Goal: Use online tool/utility: Utilize a website feature to perform a specific function

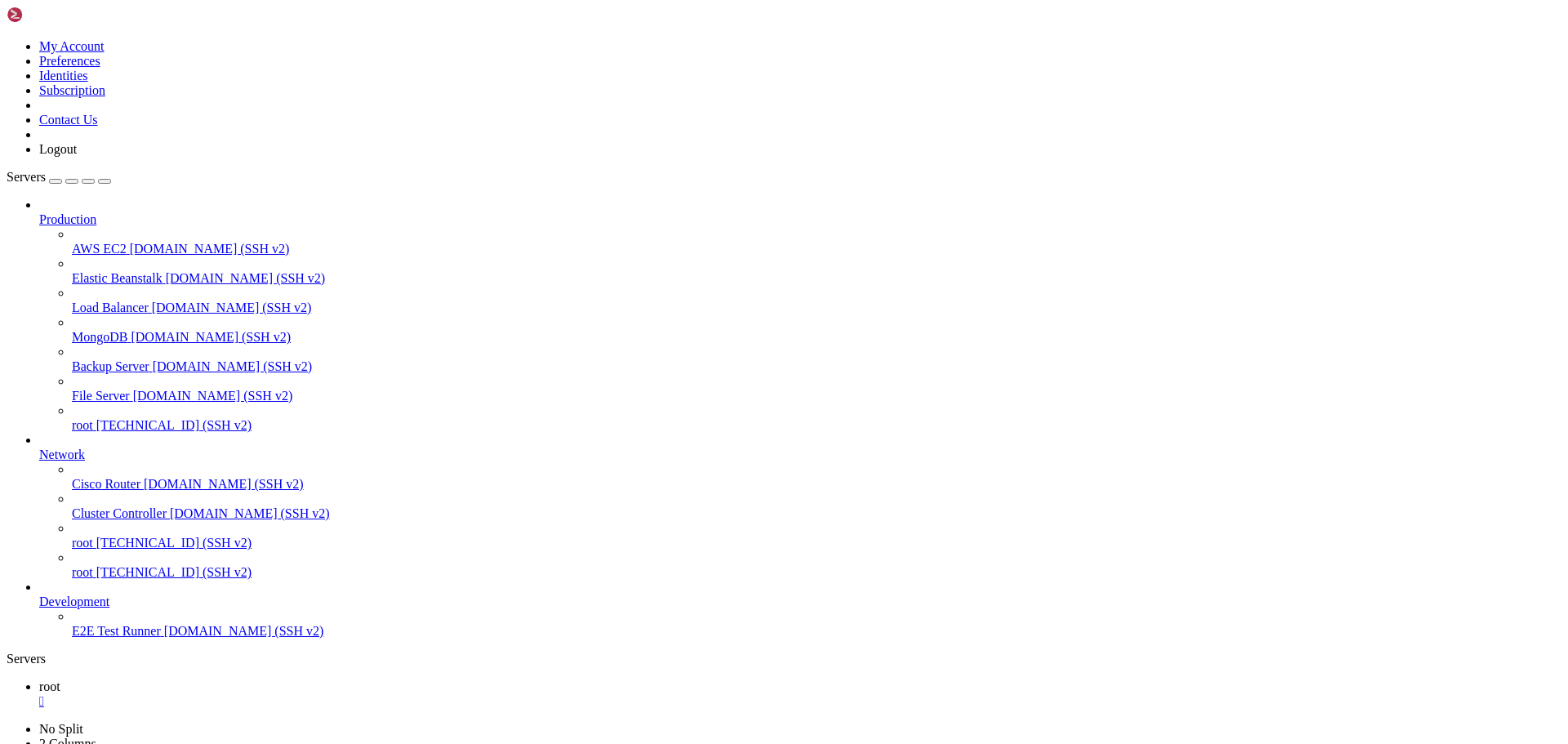
scroll to position [440203, 0]
drag, startPoint x: 19, startPoint y: 1000, endPoint x: 1005, endPoint y: 1348, distance: 1045.6
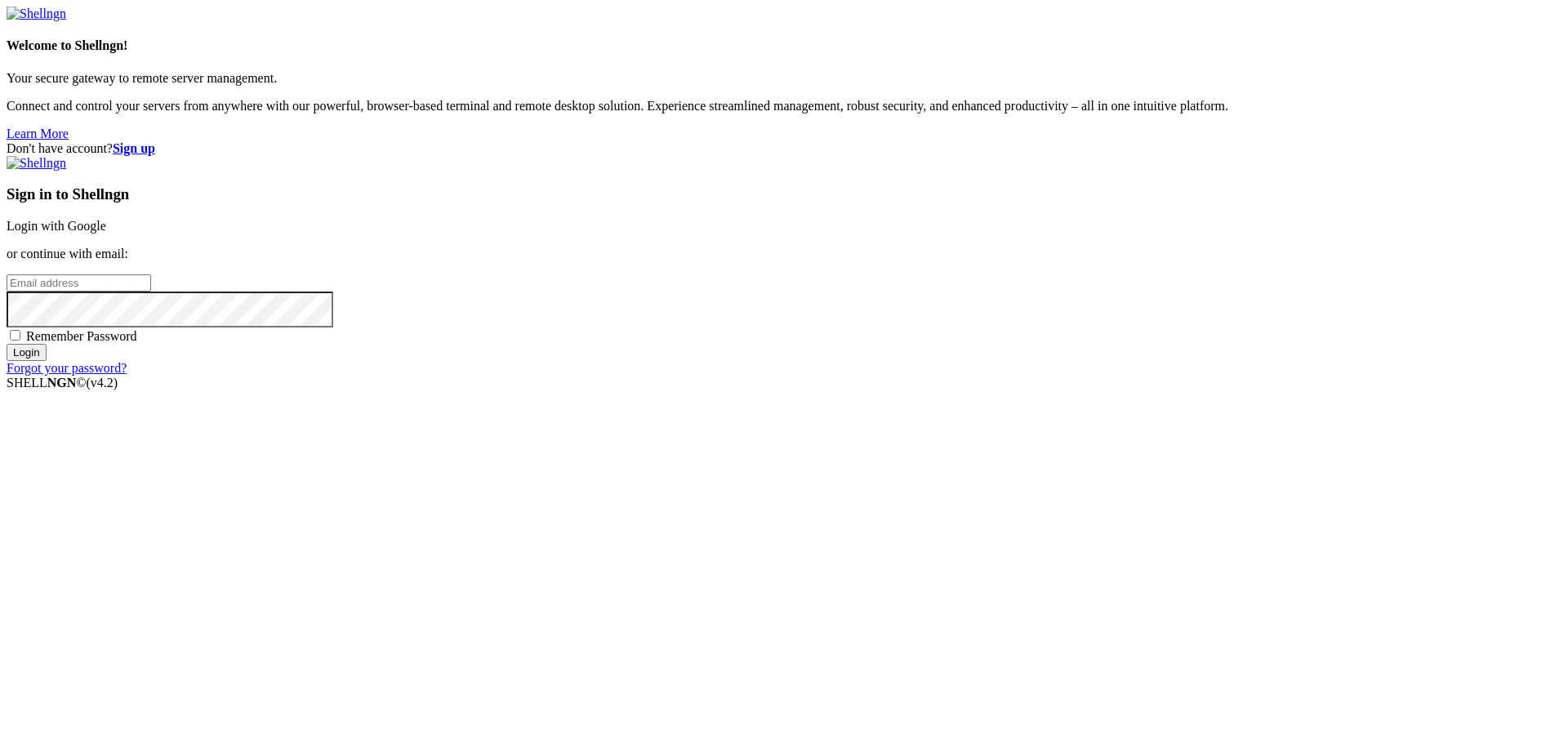
click at [106, 233] on link "Login with Google" at bounding box center [57, 226] width 100 height 14
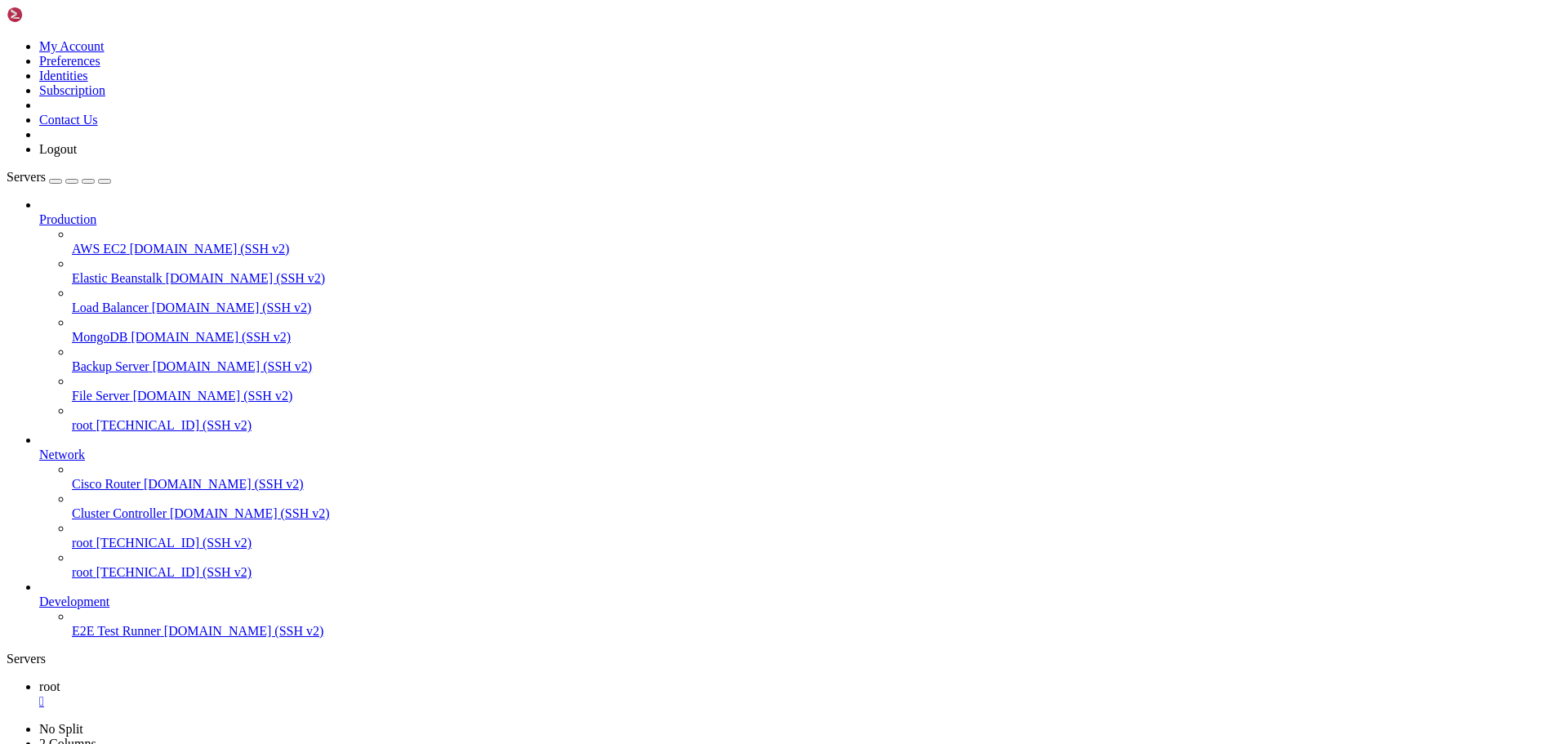
scroll to position [440203, 0]
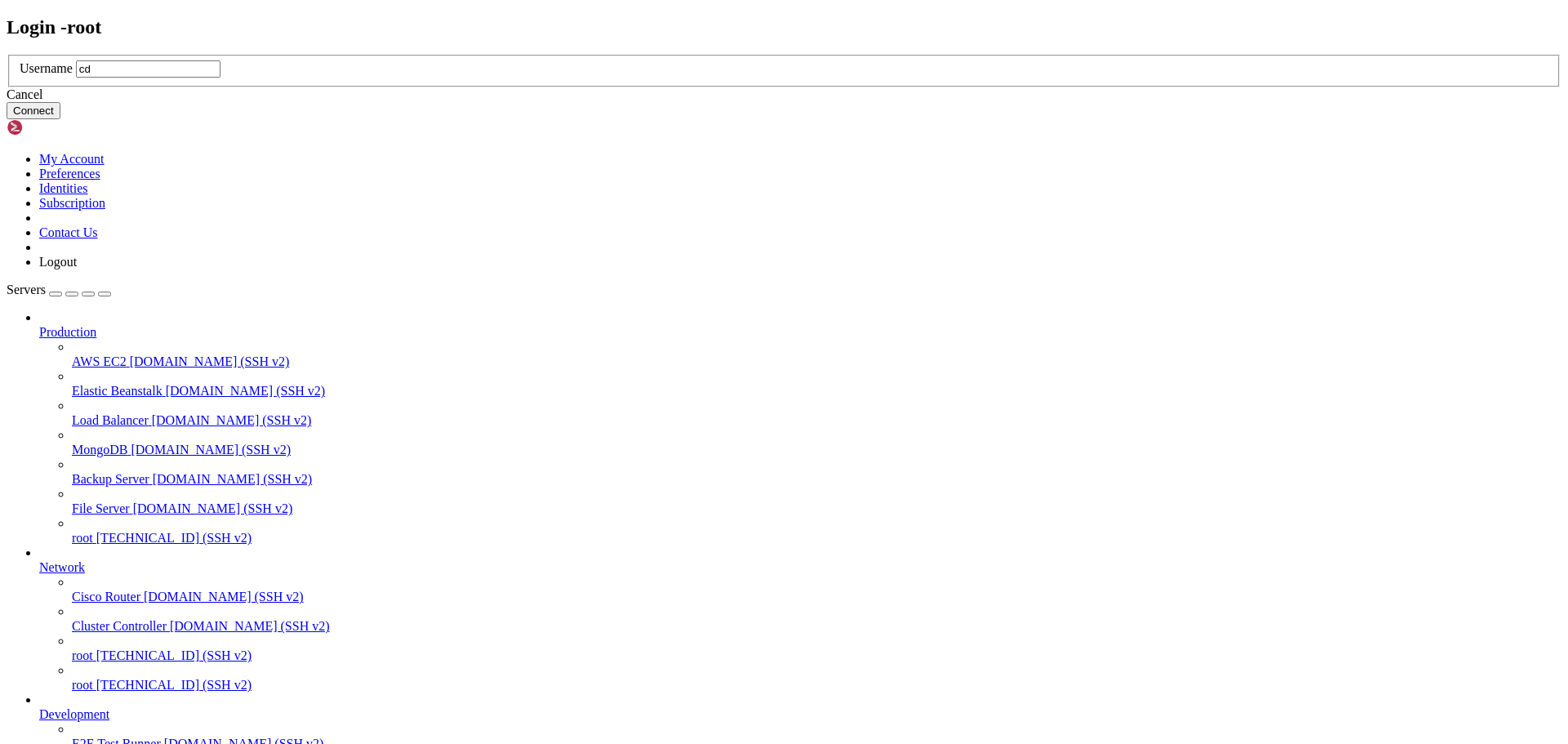
drag, startPoint x: 706, startPoint y: 379, endPoint x: 604, endPoint y: 377, distance: 102.0
click at [604, 120] on div "Login - root Username cd Cancel Connect" at bounding box center [784, 68] width 1555 height 104
type input "root"
click at [60, 119] on button "Connect" at bounding box center [34, 110] width 54 height 17
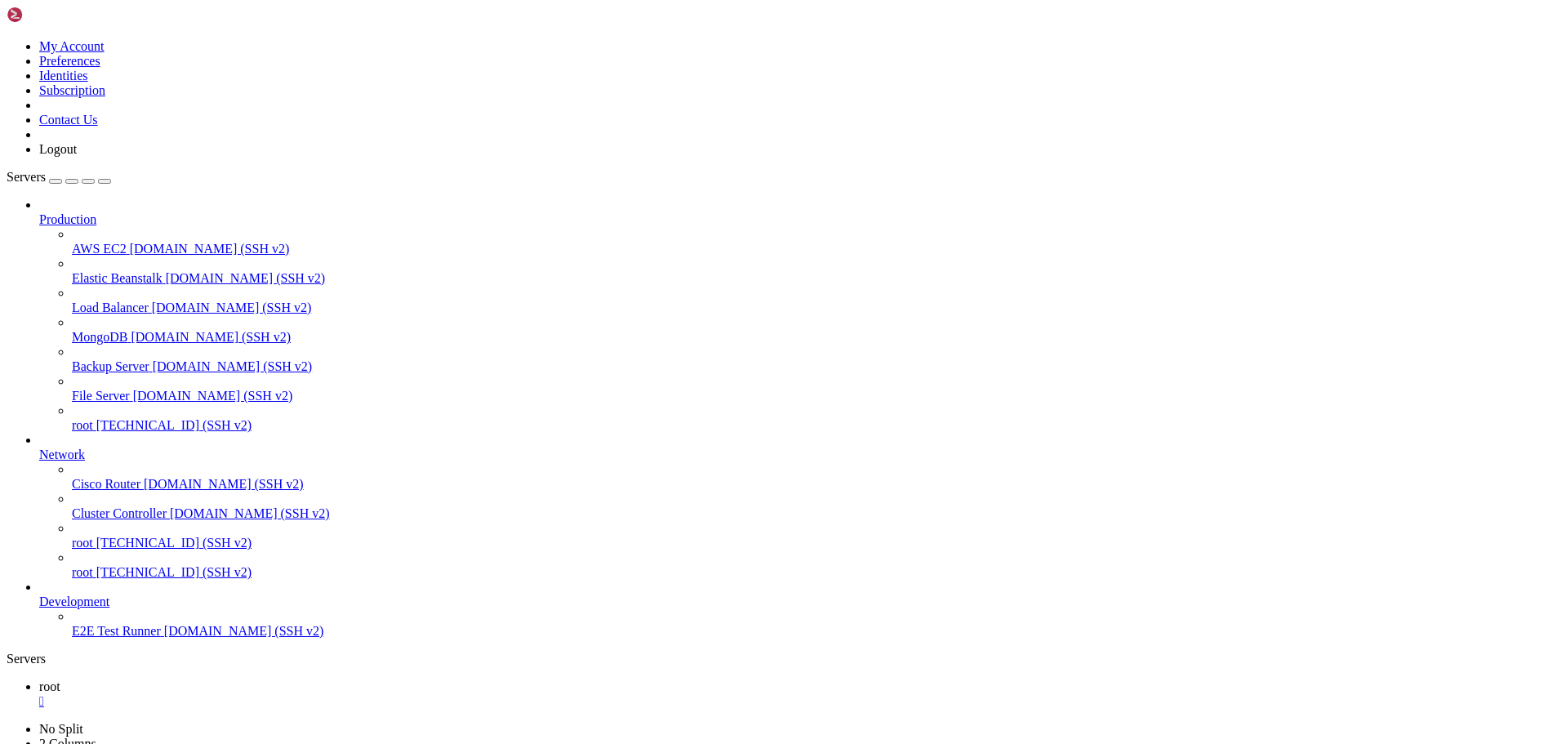
drag, startPoint x: 16, startPoint y: 998, endPoint x: 761, endPoint y: 1263, distance: 790.7
